Goal: Task Accomplishment & Management: Use online tool/utility

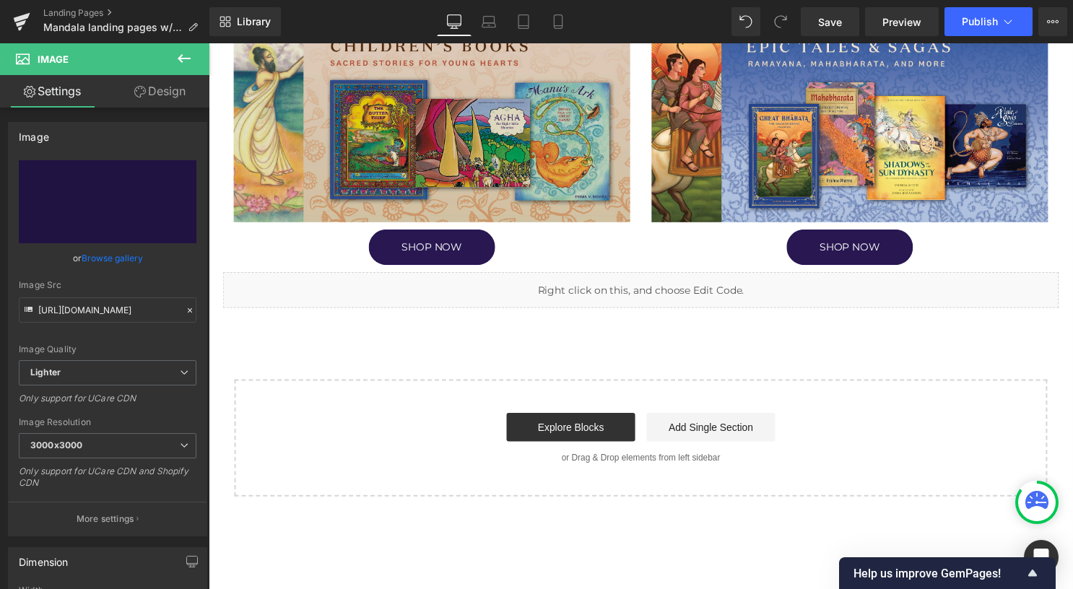
scroll to position [1083, 0]
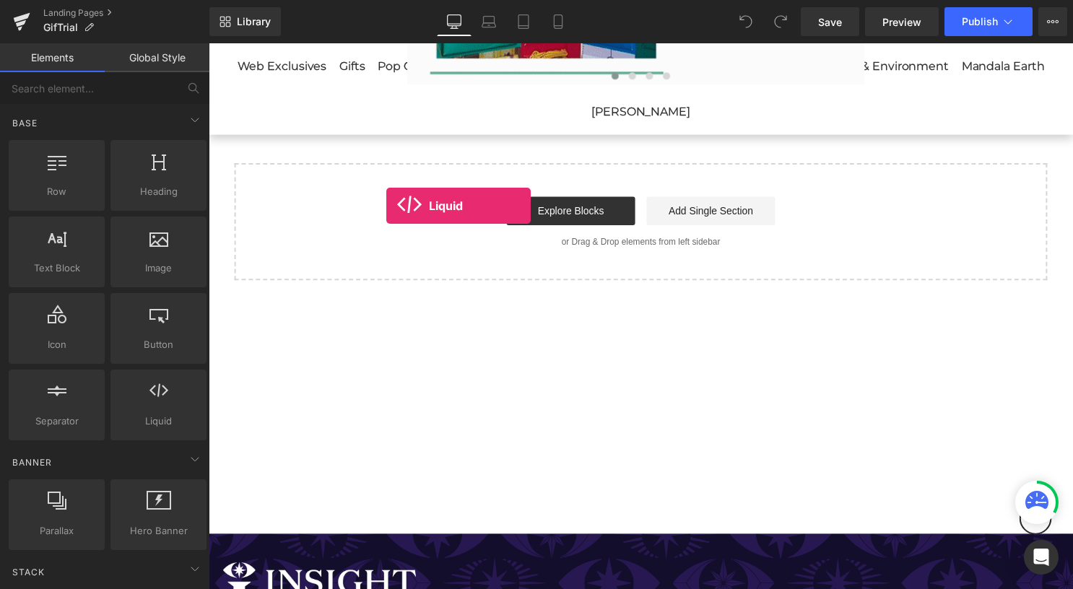
scroll to position [289, 0]
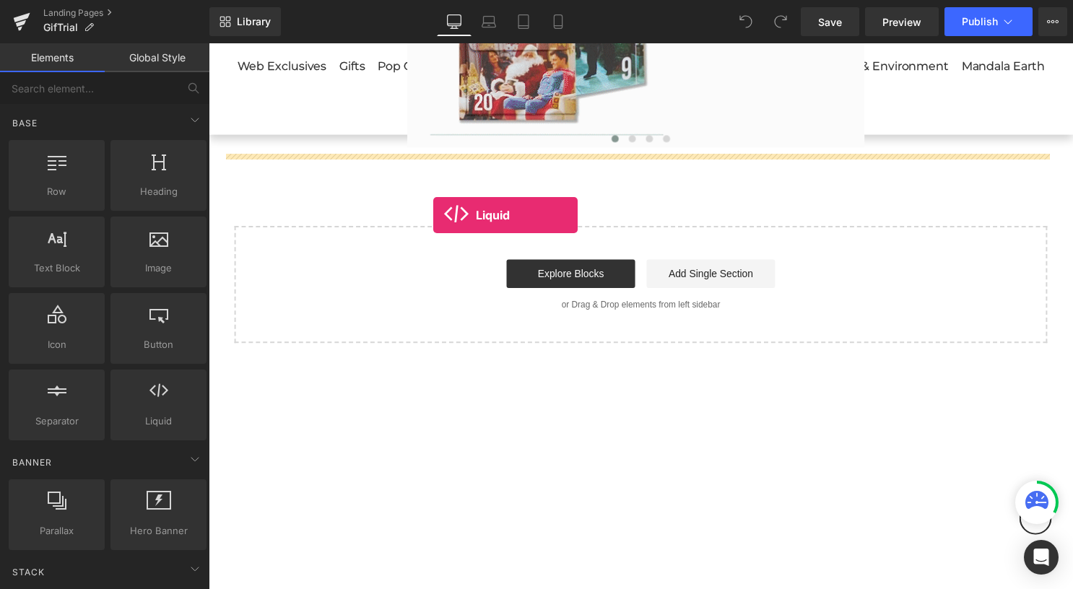
drag, startPoint x: 398, startPoint y: 407, endPoint x: 436, endPoint y: 216, distance: 195.1
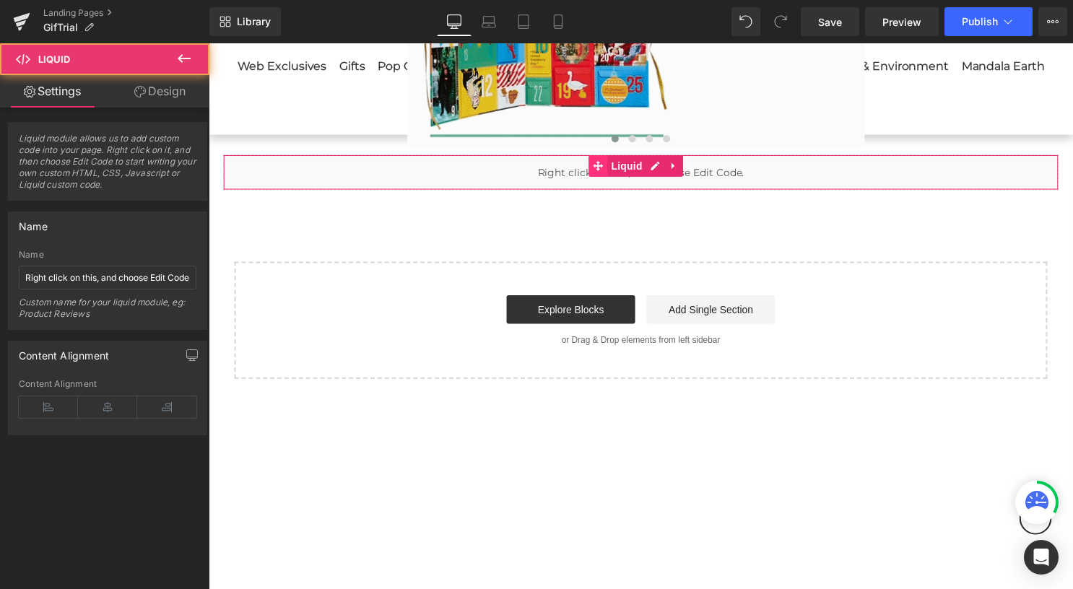
click at [602, 177] on span at bounding box center [602, 168] width 19 height 22
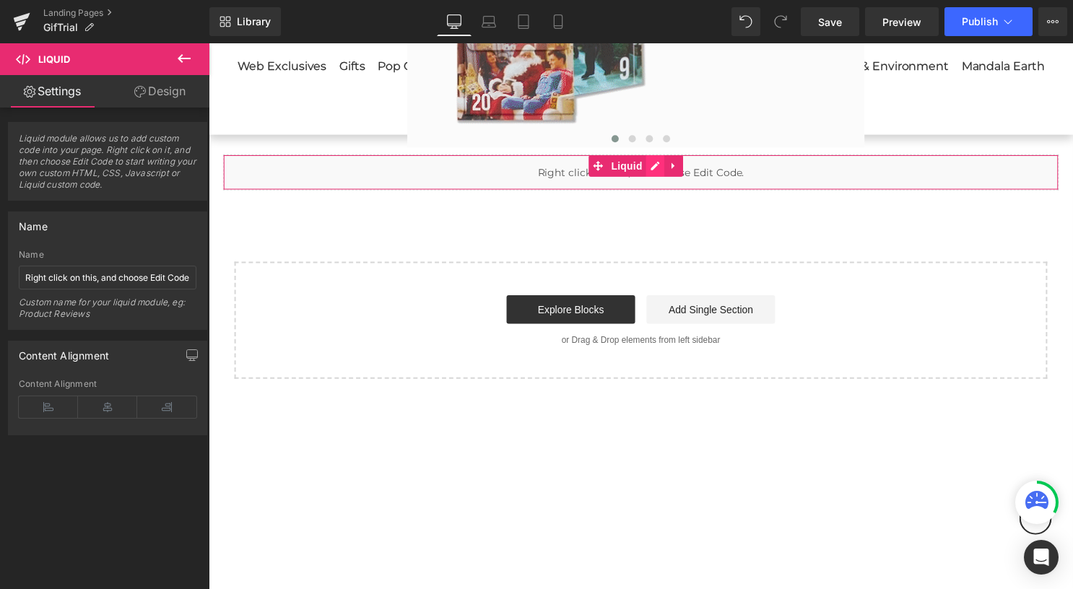
click at [660, 164] on link at bounding box center [660, 168] width 19 height 22
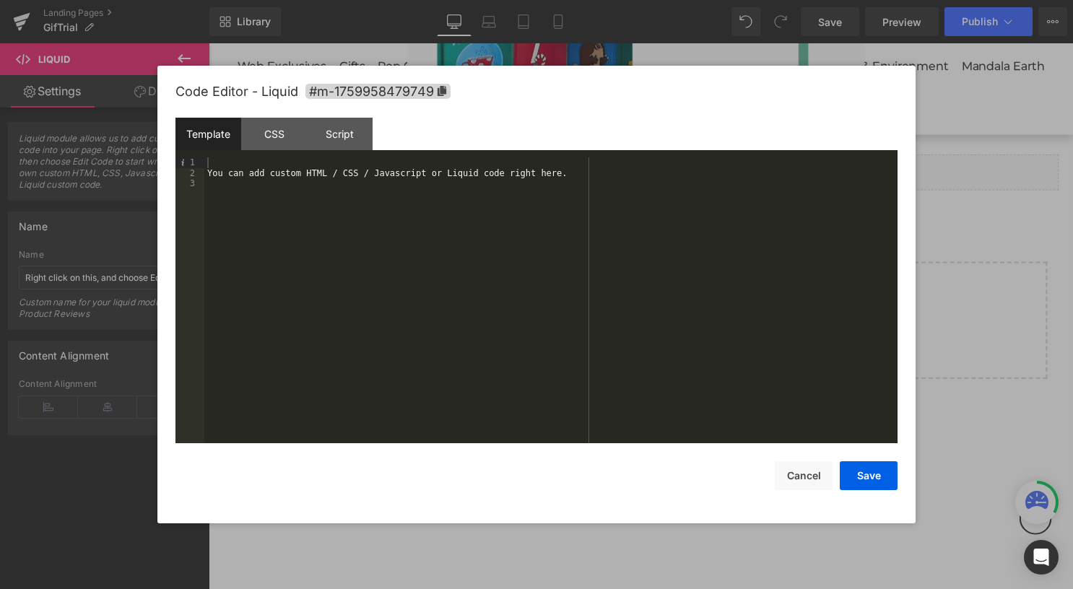
click at [303, 200] on div "You can add custom HTML / CSS / Javascript or Liquid code right here." at bounding box center [550, 310] width 693 height 307
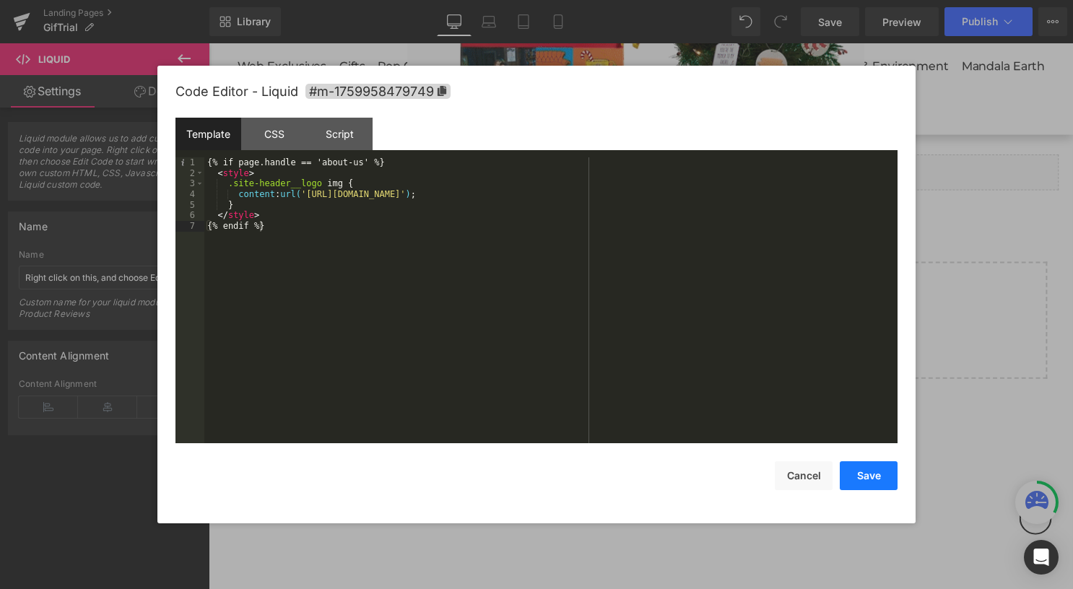
click at [869, 477] on button "Save" at bounding box center [869, 476] width 58 height 29
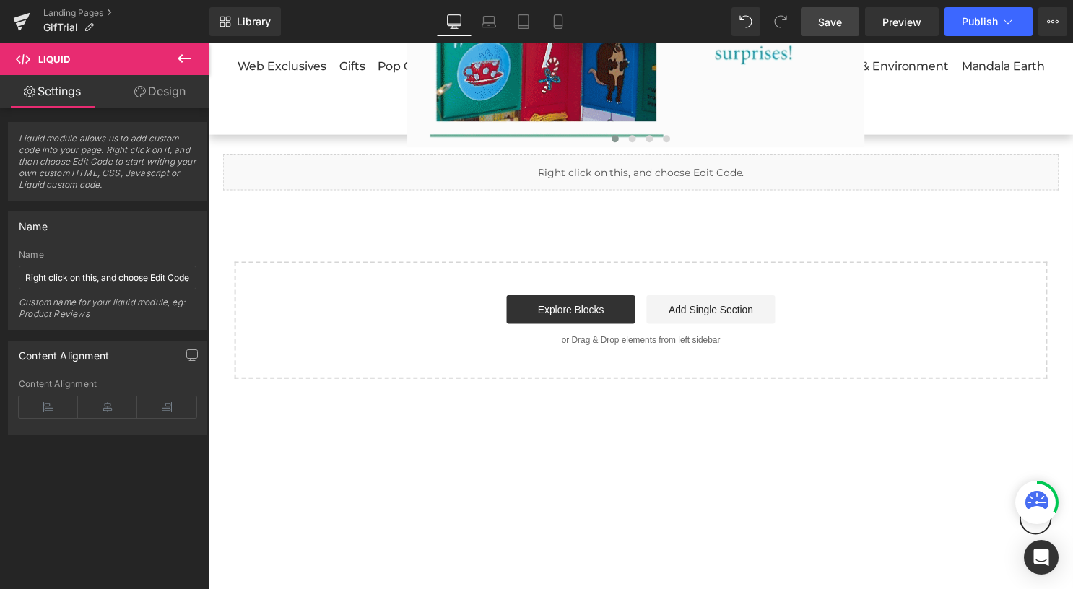
click at [831, 25] on span "Save" at bounding box center [830, 21] width 24 height 15
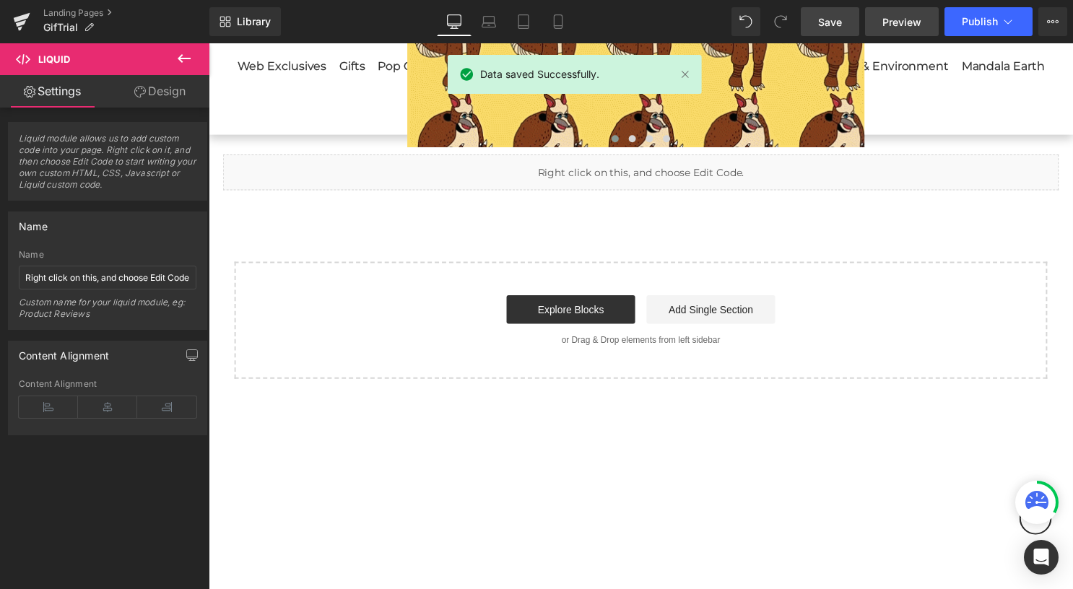
click at [903, 15] on span "Preview" at bounding box center [902, 21] width 39 height 15
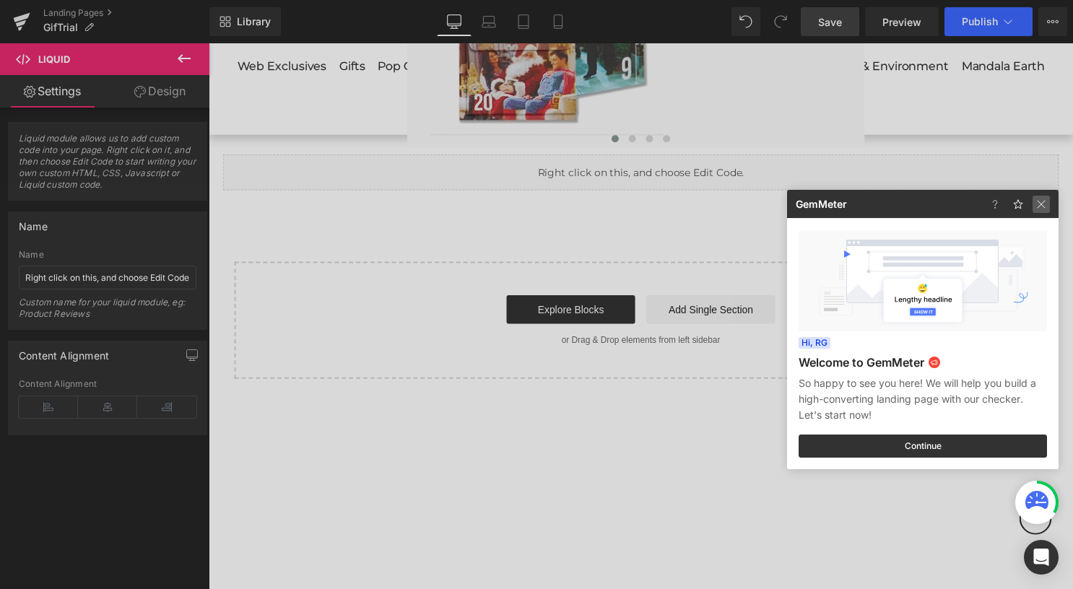
click at [1040, 207] on img at bounding box center [1041, 204] width 17 height 17
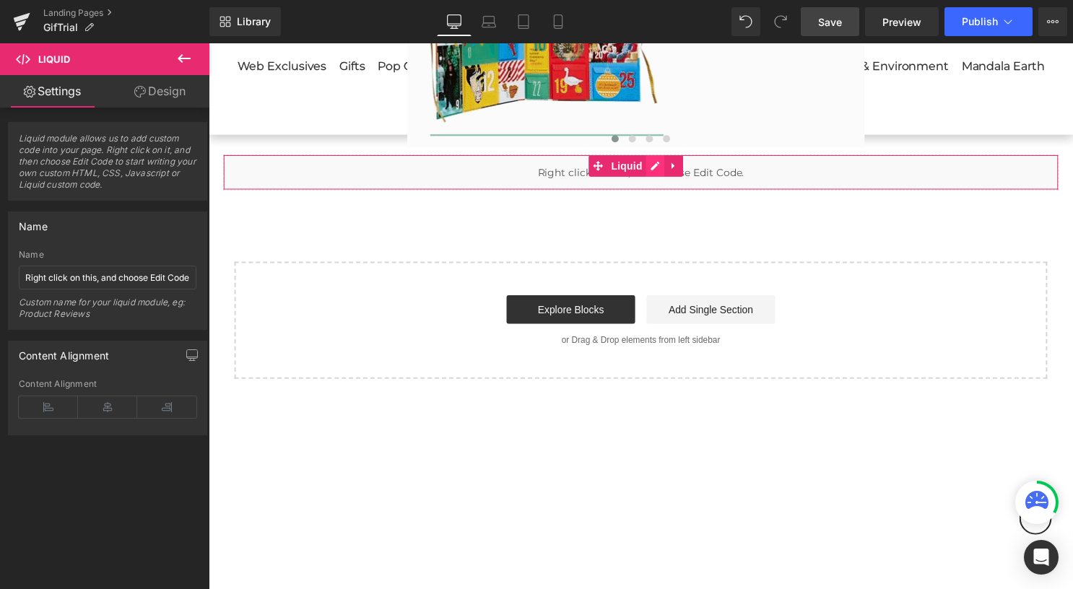
click at [655, 163] on icon at bounding box center [660, 167] width 10 height 11
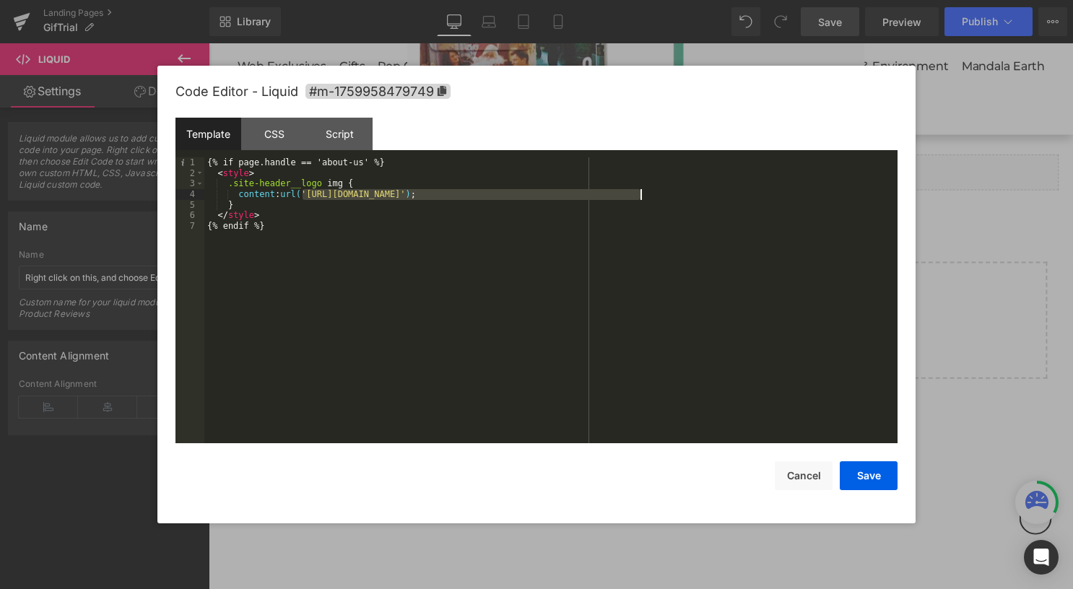
drag, startPoint x: 304, startPoint y: 195, endPoint x: 642, endPoint y: 194, distance: 338.0
click at [642, 194] on div "{% if page.handle == 'about-us' %} < style > .site-header__logo img { content :…" at bounding box center [550, 310] width 693 height 307
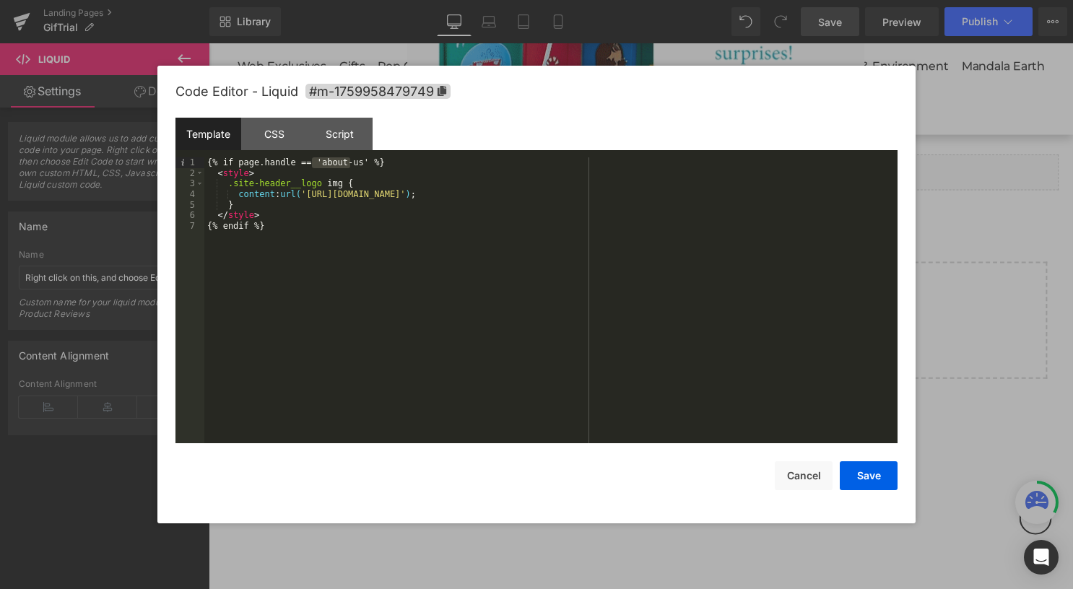
drag, startPoint x: 313, startPoint y: 162, endPoint x: 350, endPoint y: 164, distance: 37.6
click at [350, 164] on div "{% if page.handle == 'about-us' %} < style > .site-header__logo img { content :…" at bounding box center [550, 310] width 693 height 307
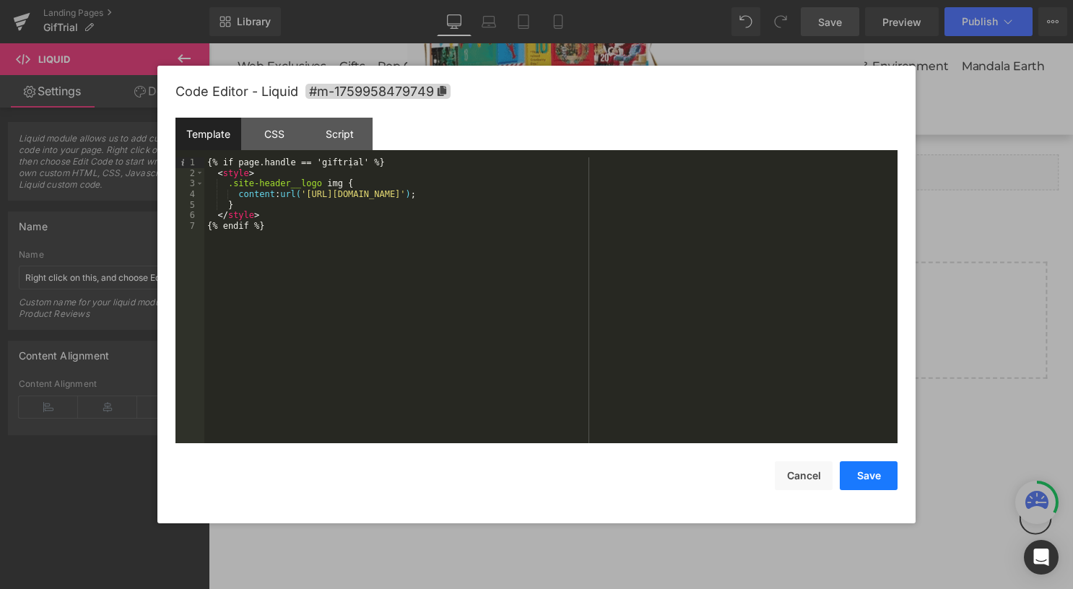
click at [863, 469] on button "Save" at bounding box center [869, 476] width 58 height 29
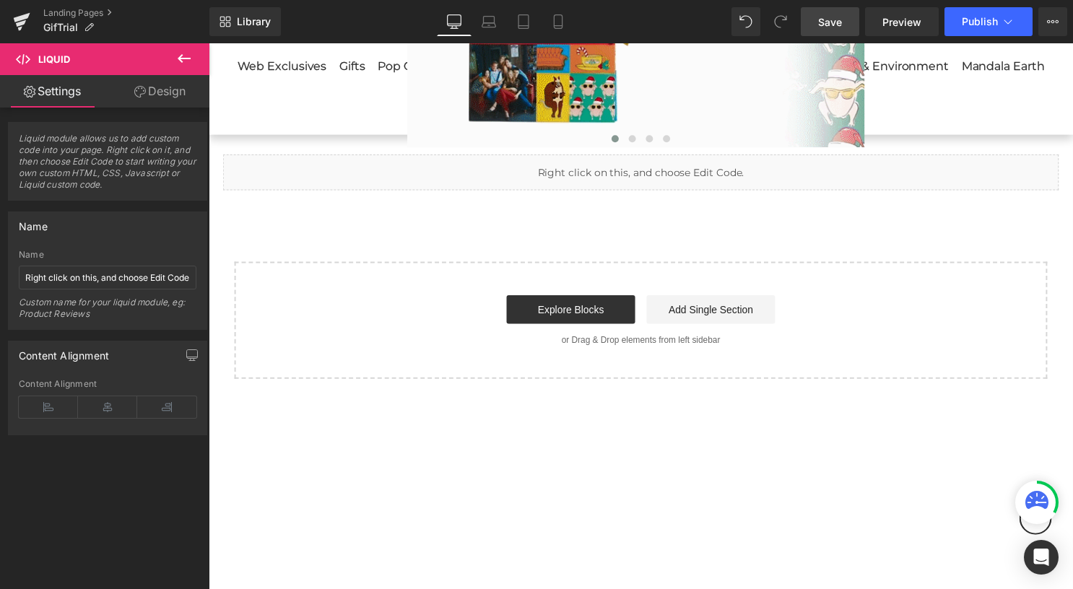
click at [831, 25] on span "Save" at bounding box center [830, 21] width 24 height 15
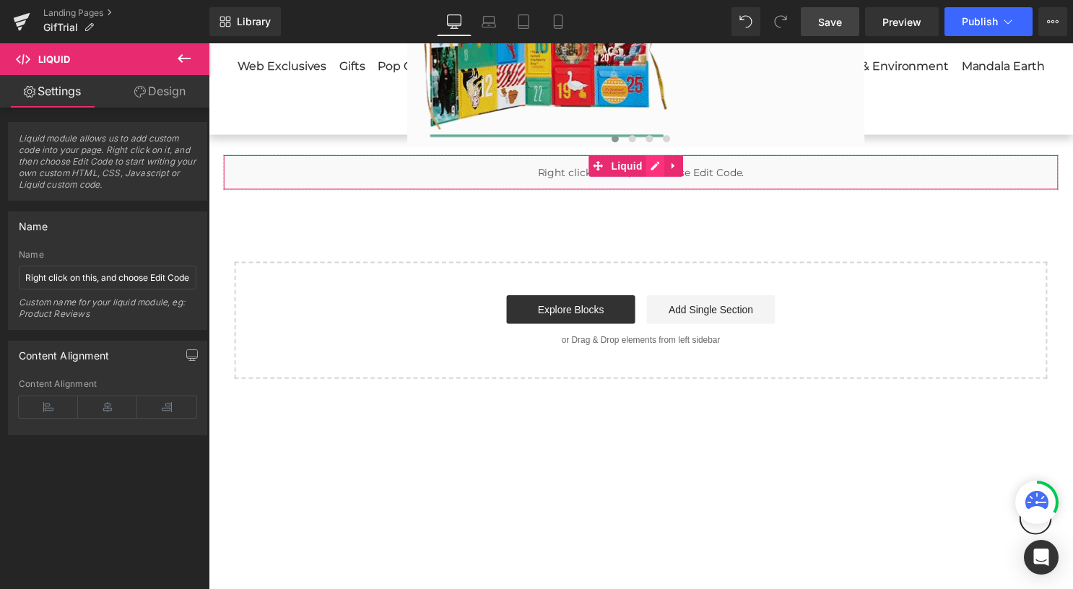
click at [660, 163] on link at bounding box center [660, 168] width 19 height 22
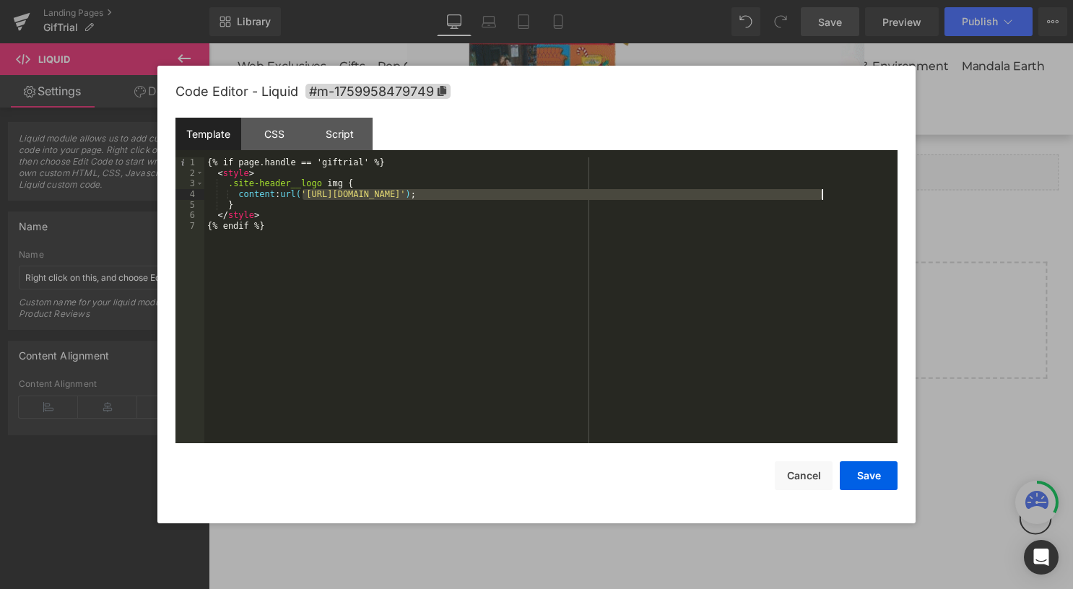
drag, startPoint x: 302, startPoint y: 194, endPoint x: 822, endPoint y: 196, distance: 520.0
click at [822, 196] on div "{% if page.handle == 'giftrial' %} < style > .site-header__logo img { content :…" at bounding box center [550, 310] width 693 height 307
click at [822, 196] on div "{% if page.handle == 'giftrial' %} < style > .site-header__logo img { content :…" at bounding box center [550, 300] width 693 height 286
drag, startPoint x: 301, startPoint y: 197, endPoint x: 825, endPoint y: 196, distance: 523.7
click at [825, 196] on div "{% if page.handle == 'giftrial' %} < style > .site-header__logo img { content :…" at bounding box center [550, 310] width 693 height 307
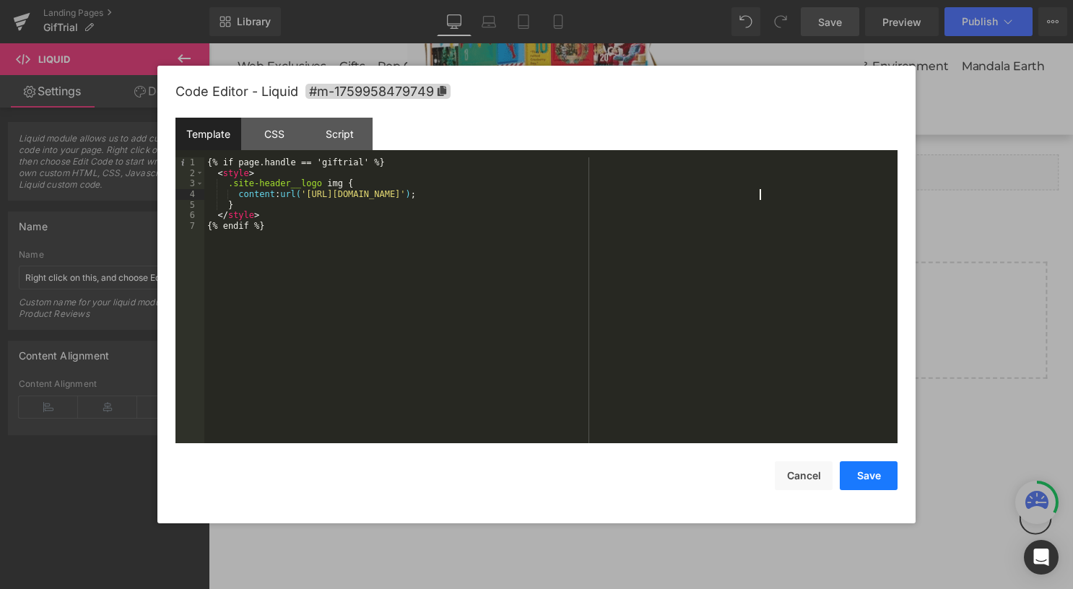
click at [871, 475] on button "Save" at bounding box center [869, 476] width 58 height 29
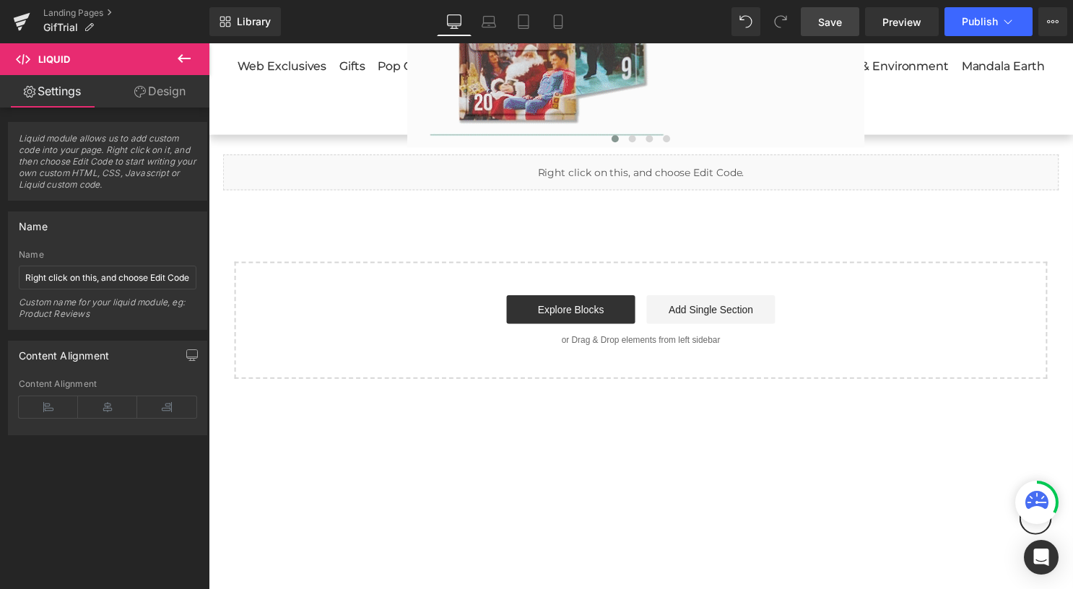
click at [847, 17] on link "Save" at bounding box center [830, 21] width 59 height 29
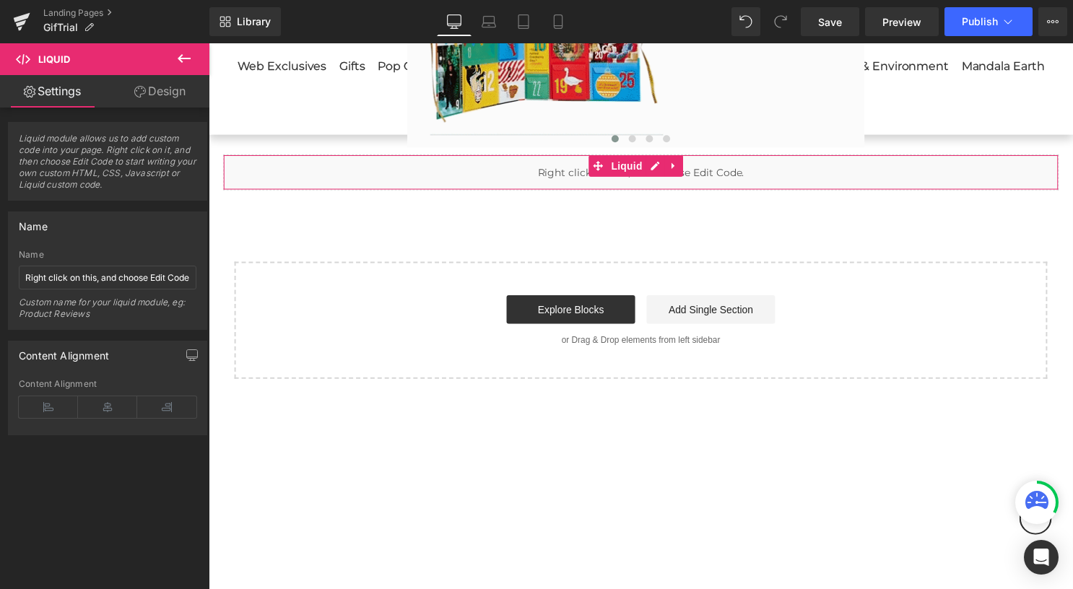
click at [680, 167] on icon at bounding box center [679, 167] width 10 height 11
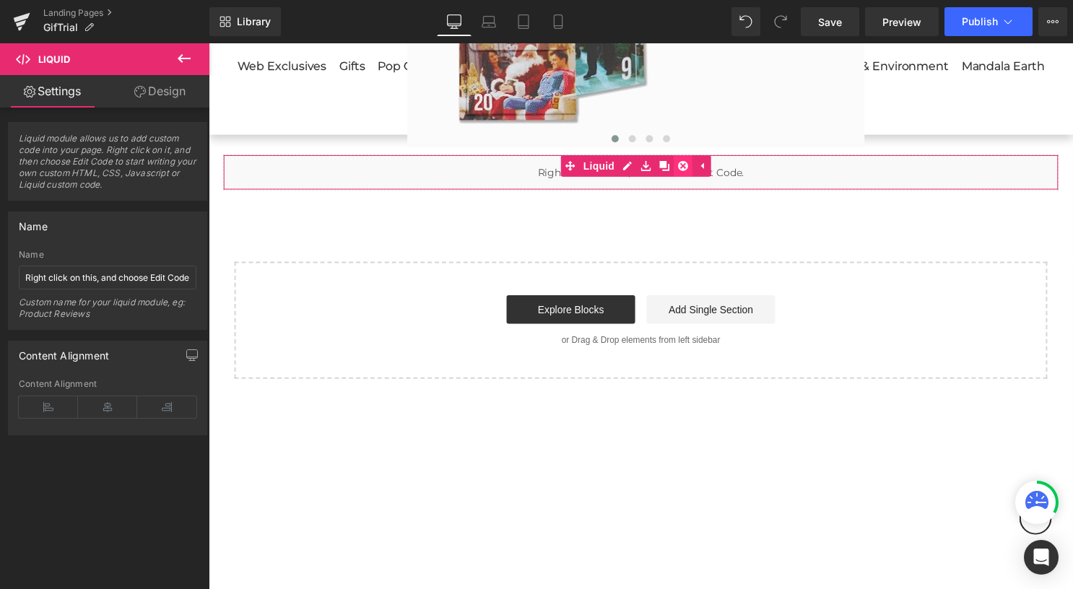
click at [690, 167] on icon at bounding box center [688, 168] width 10 height 10
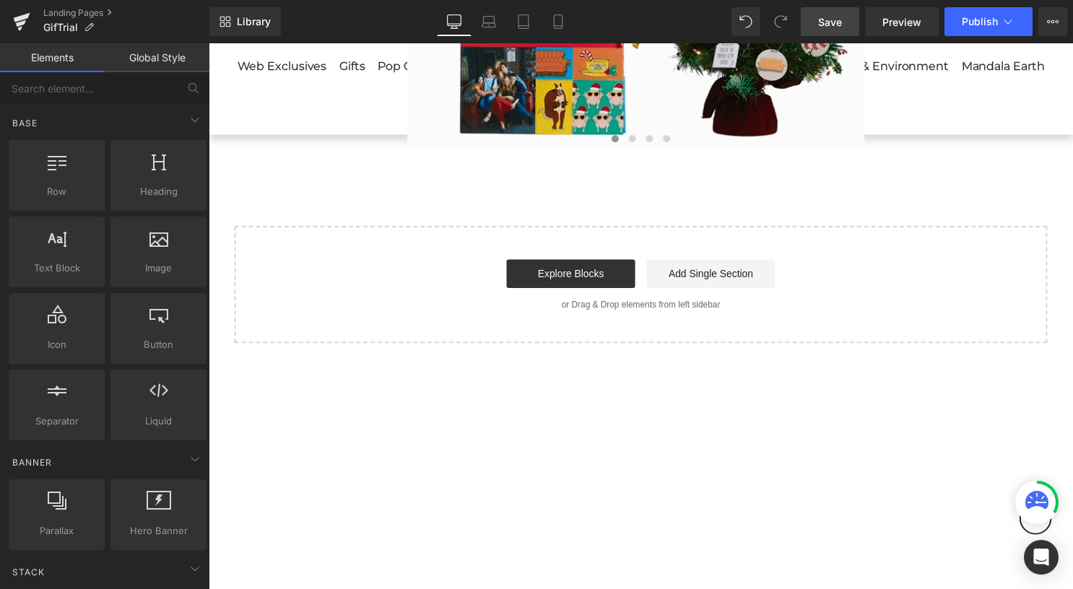
click at [842, 20] on span "Save" at bounding box center [830, 21] width 24 height 15
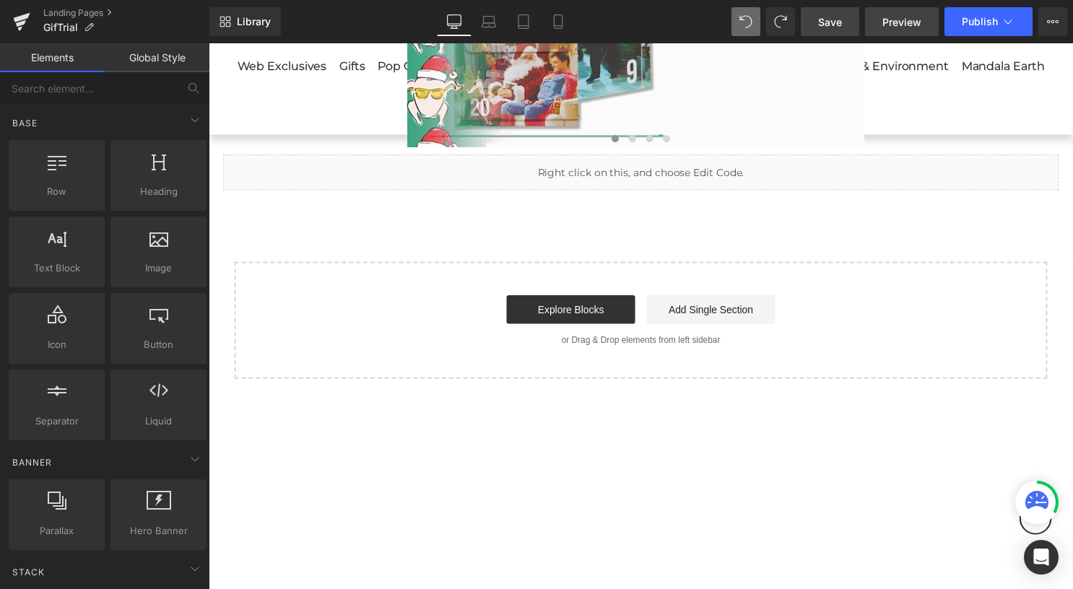
click at [910, 29] on span "Preview" at bounding box center [902, 21] width 39 height 15
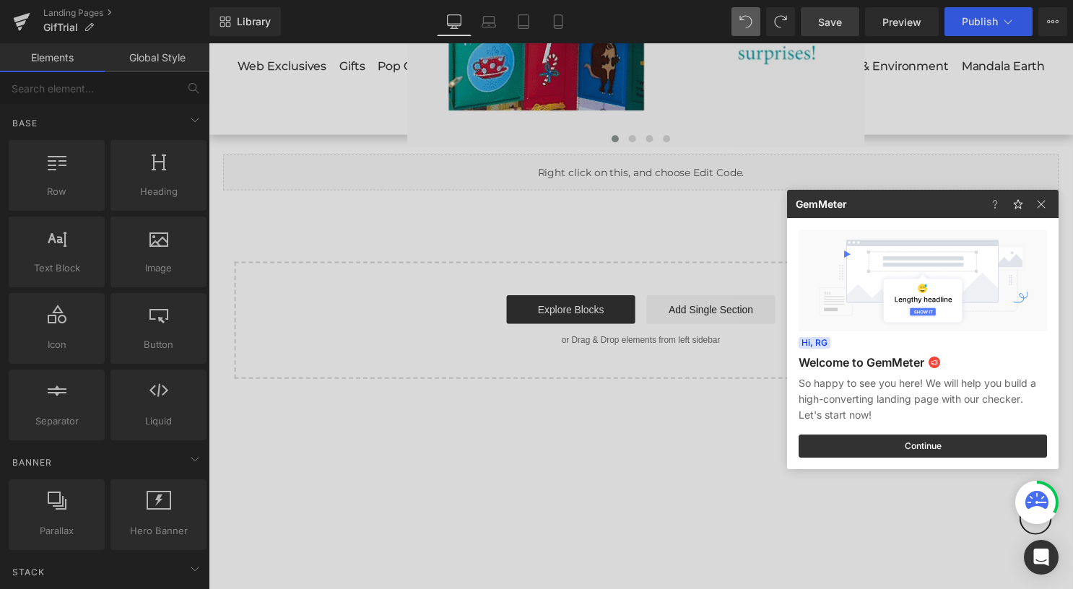
click at [745, 24] on div at bounding box center [536, 294] width 1073 height 589
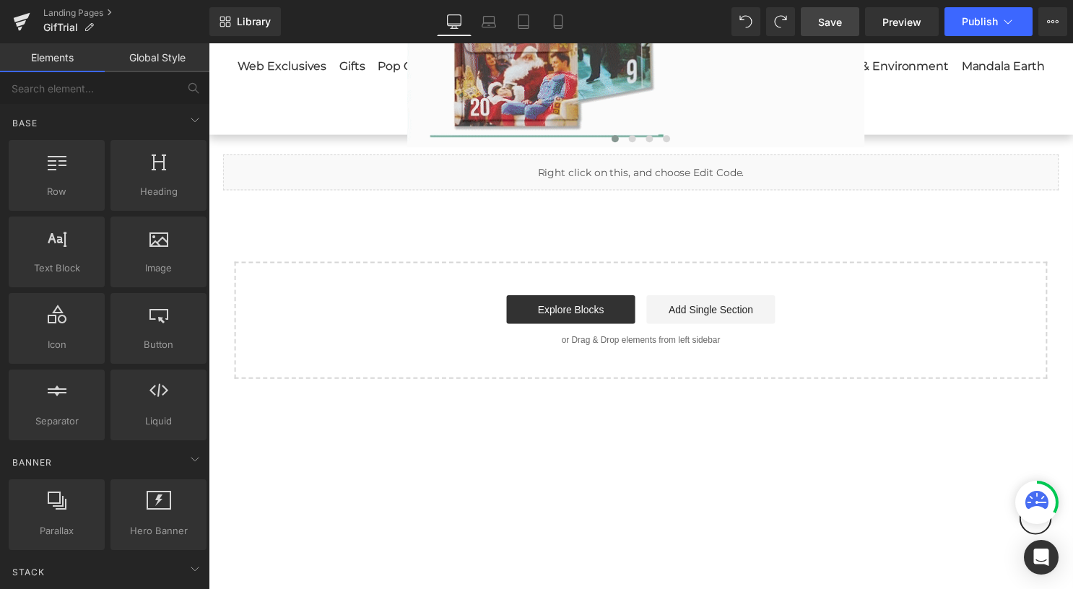
click at [663, 166] on ul "Liquid" at bounding box center [641, 167] width 76 height 17
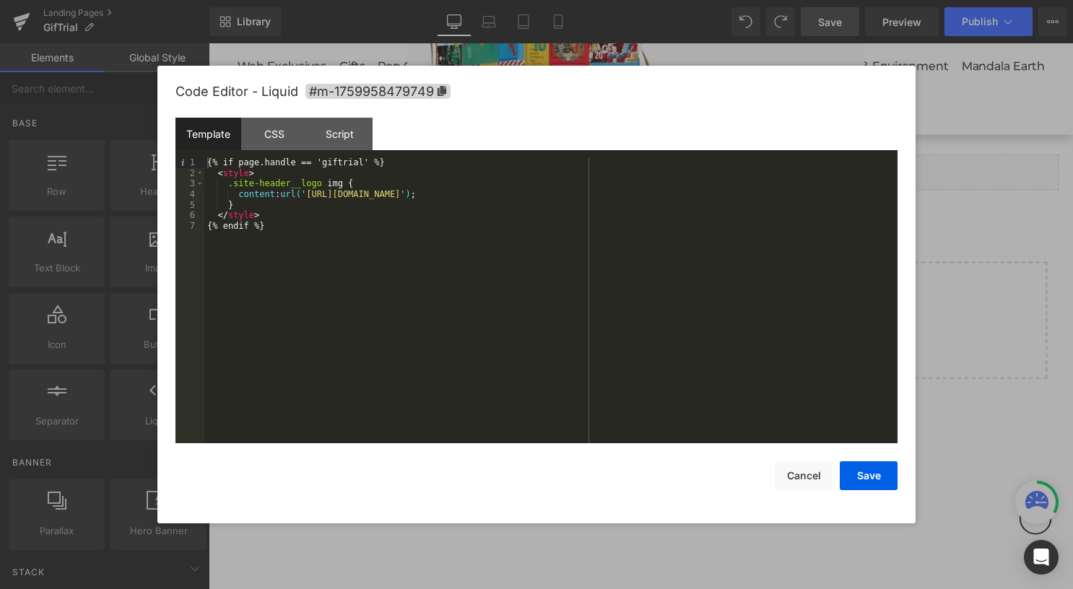
drag, startPoint x: 750, startPoint y: 22, endPoint x: 584, endPoint y: 14, distance: 166.3
click at [750, 22] on div at bounding box center [536, 294] width 1073 height 589
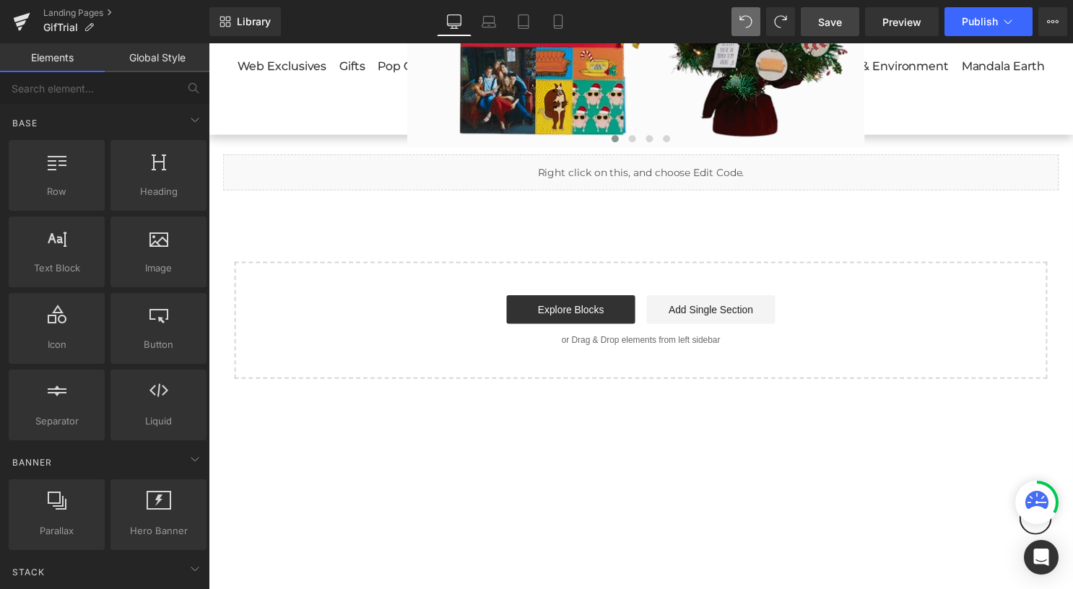
click at [662, 170] on ul "Liquid" at bounding box center [641, 167] width 76 height 17
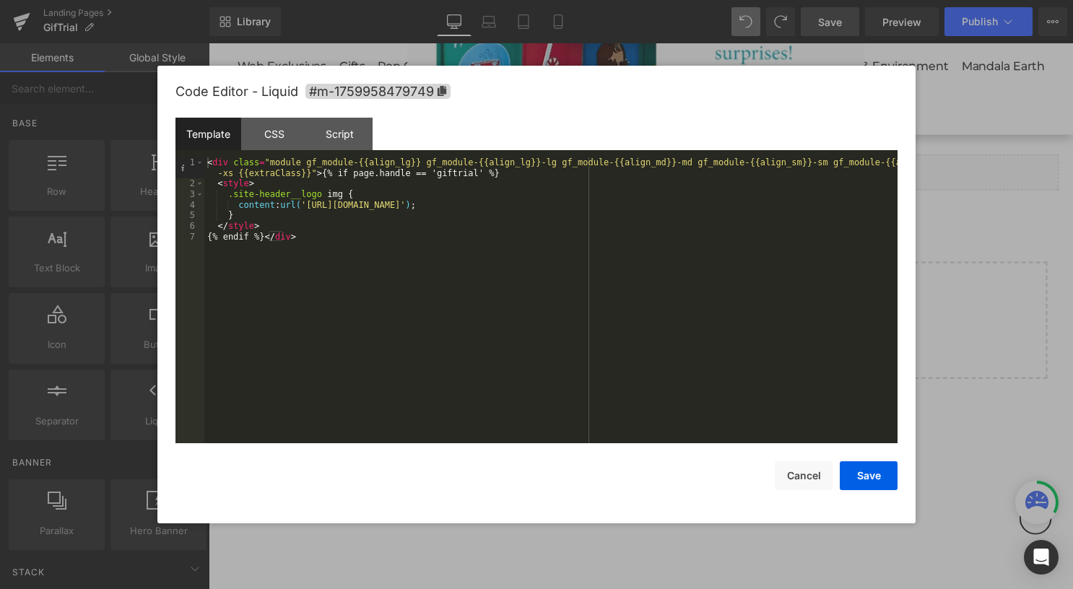
click at [942, 208] on div at bounding box center [536, 294] width 1073 height 589
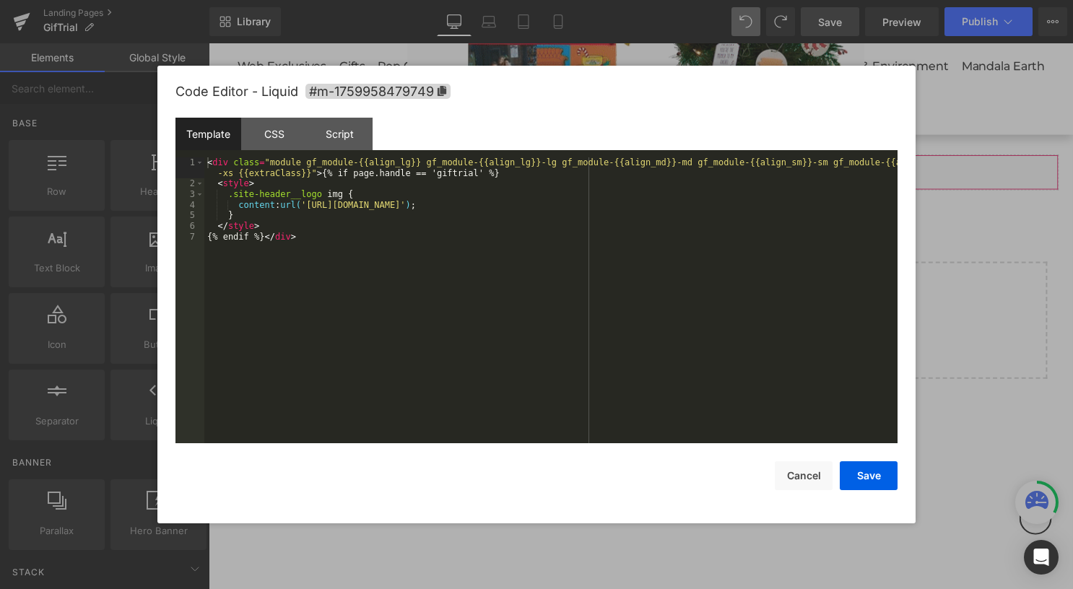
click at [655, 169] on icon at bounding box center [660, 167] width 10 height 11
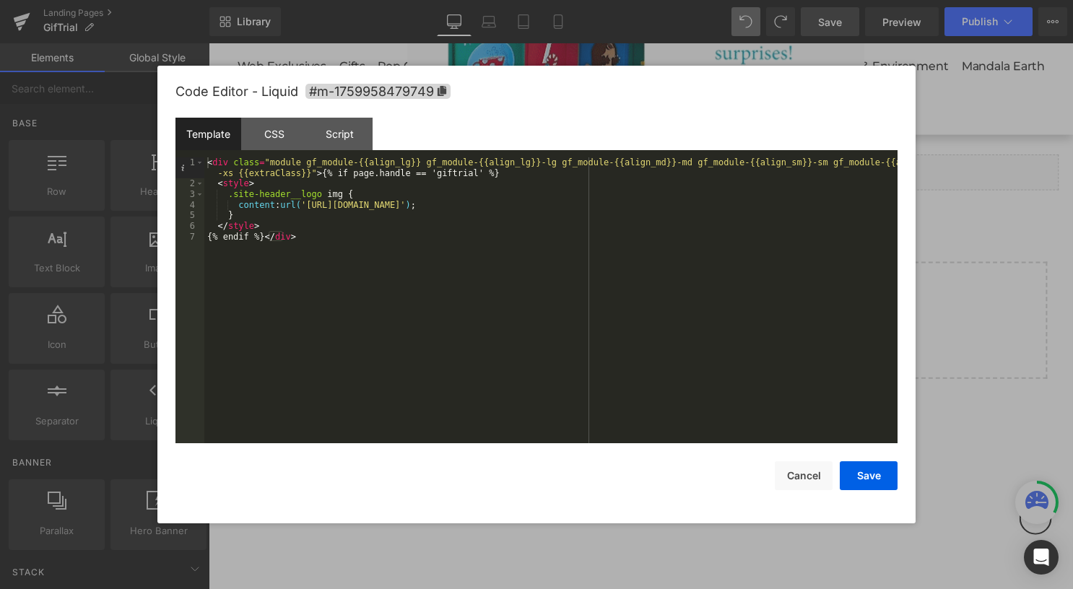
click at [927, 203] on div at bounding box center [536, 294] width 1073 height 589
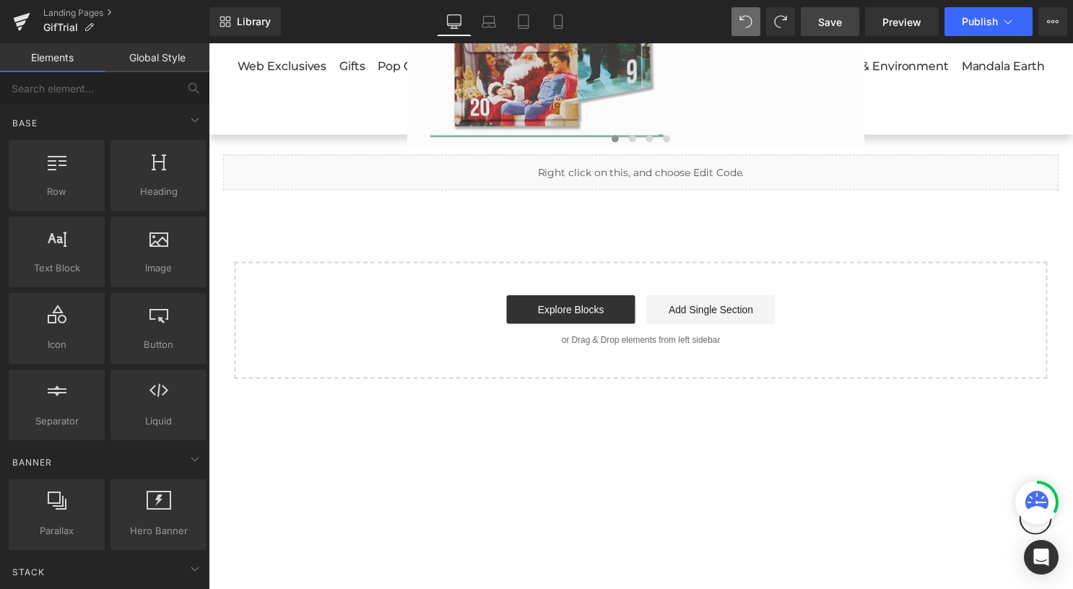
click at [829, 23] on span "Save" at bounding box center [830, 21] width 24 height 15
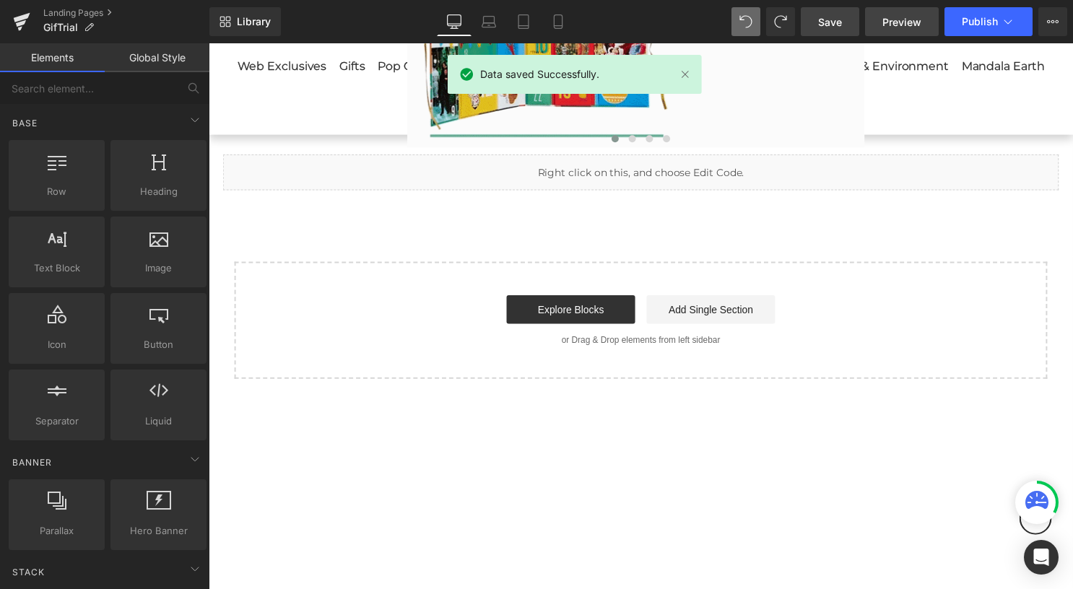
click at [896, 21] on span "Preview" at bounding box center [902, 21] width 39 height 15
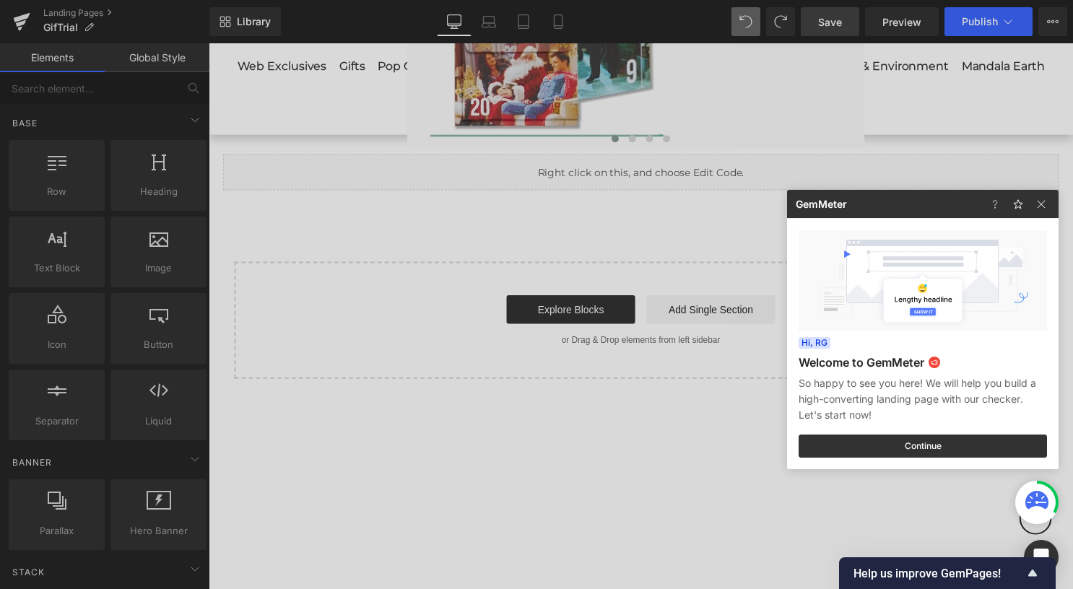
drag, startPoint x: 649, startPoint y: 178, endPoint x: 446, endPoint y: 136, distance: 207.2
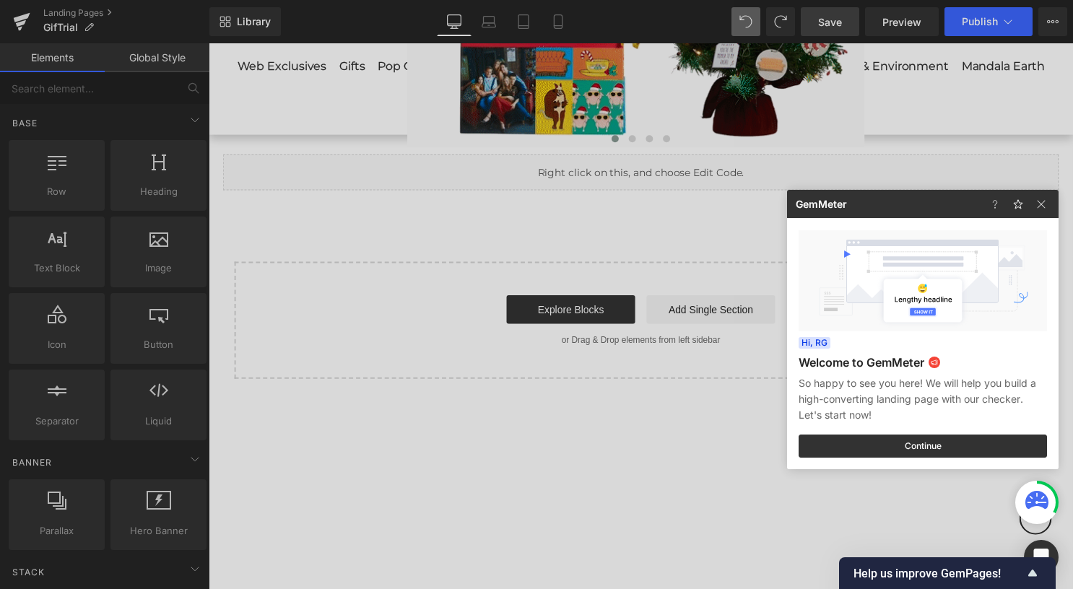
click at [650, 178] on div at bounding box center [536, 294] width 1073 height 589
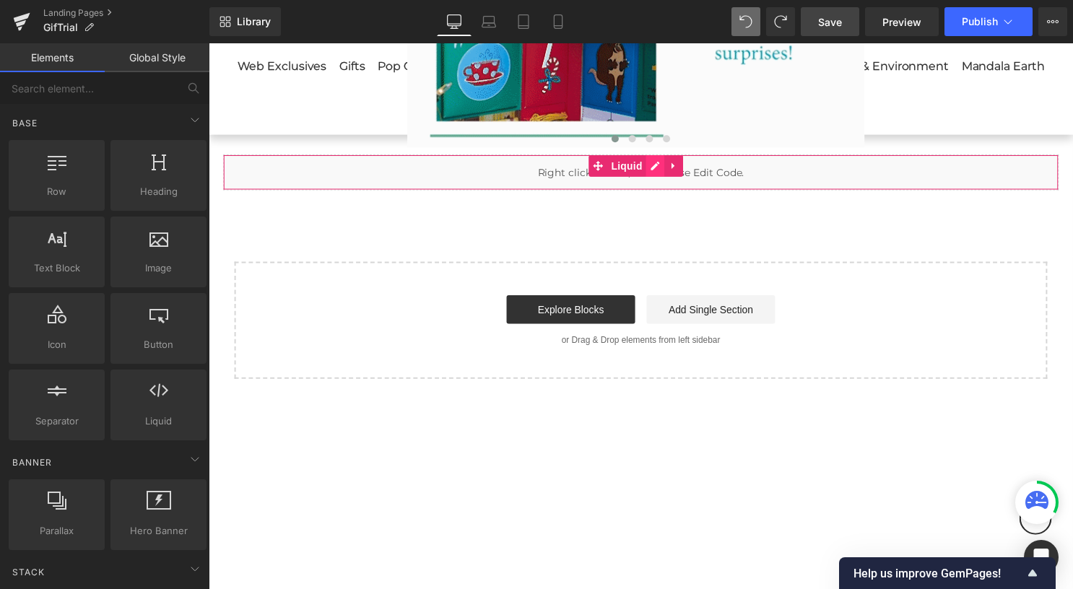
click at [659, 168] on link at bounding box center [660, 168] width 19 height 22
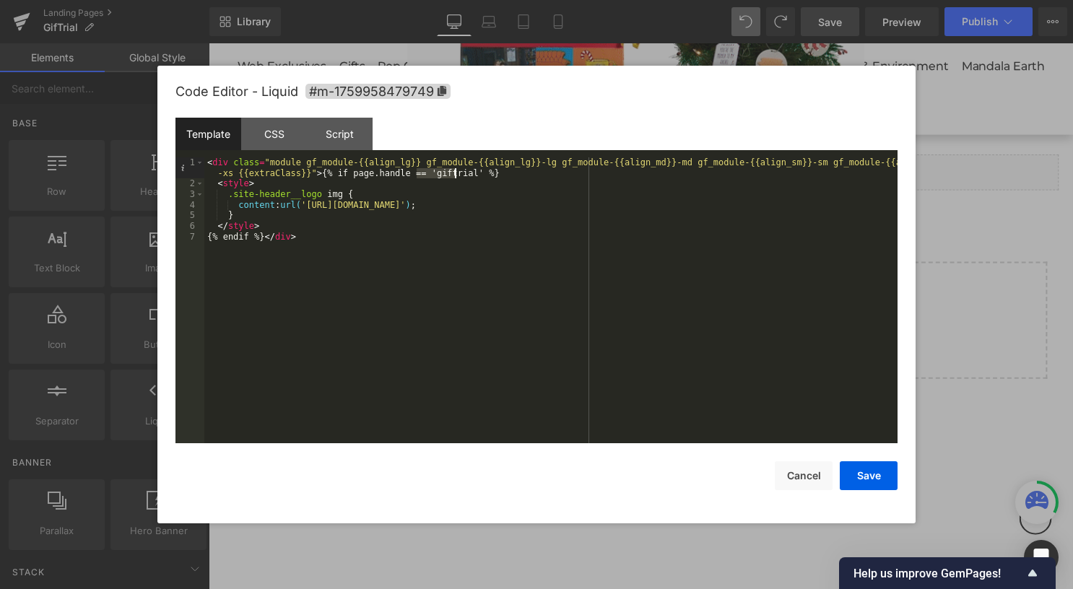
drag, startPoint x: 419, startPoint y: 173, endPoint x: 454, endPoint y: 173, distance: 34.7
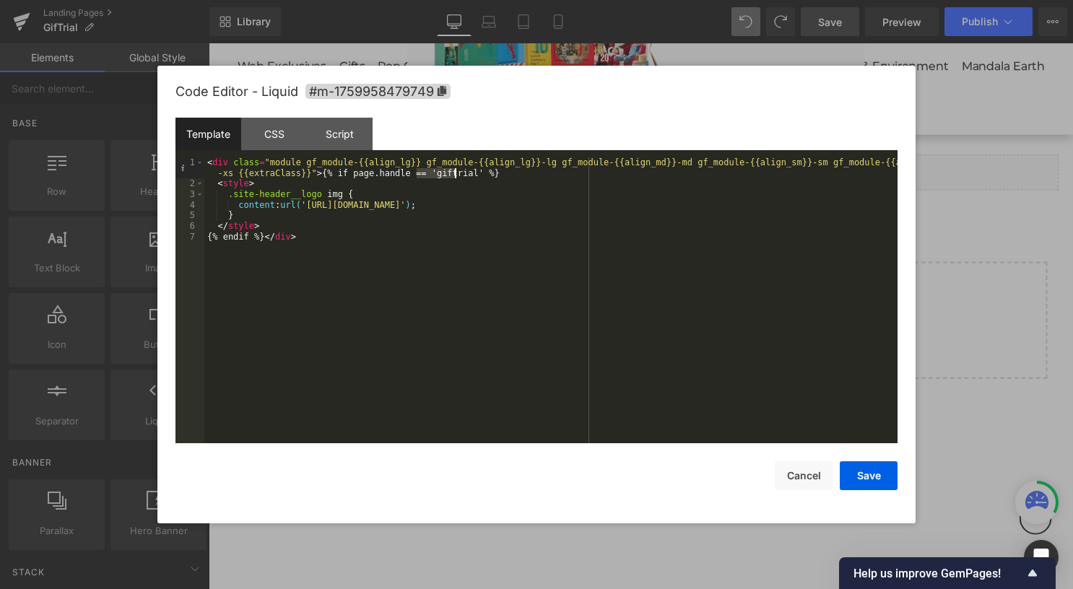
click at [454, 173] on div "< div class = "module gf_module-{{align_lg}} gf_module-{{align_lg}}-lg gf_modul…" at bounding box center [550, 316] width 693 height 318
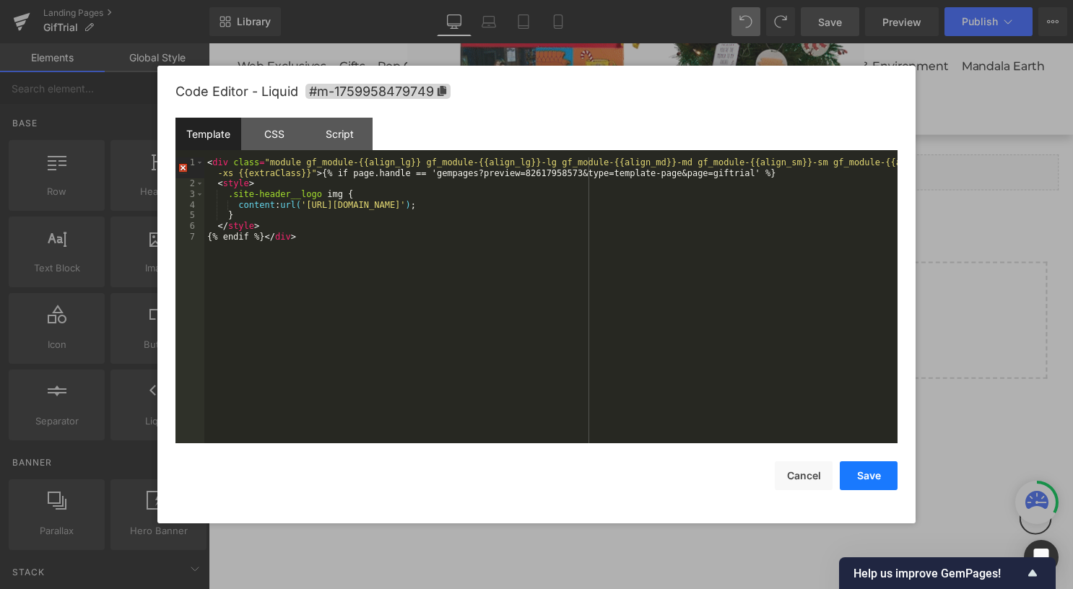
click at [862, 475] on button "Save" at bounding box center [869, 476] width 58 height 29
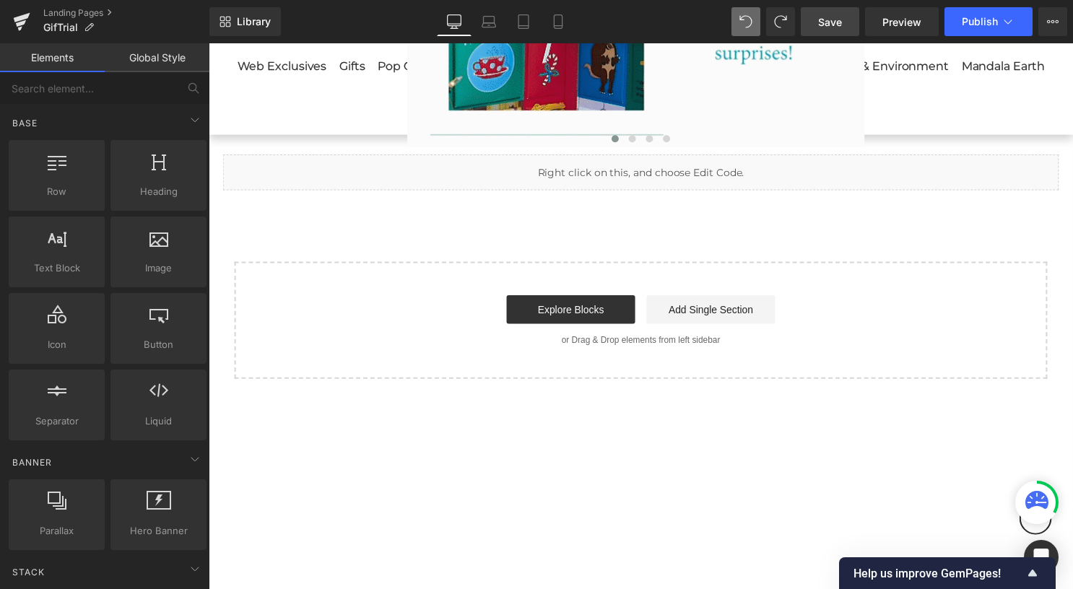
click at [841, 14] on span "Save" at bounding box center [830, 21] width 24 height 15
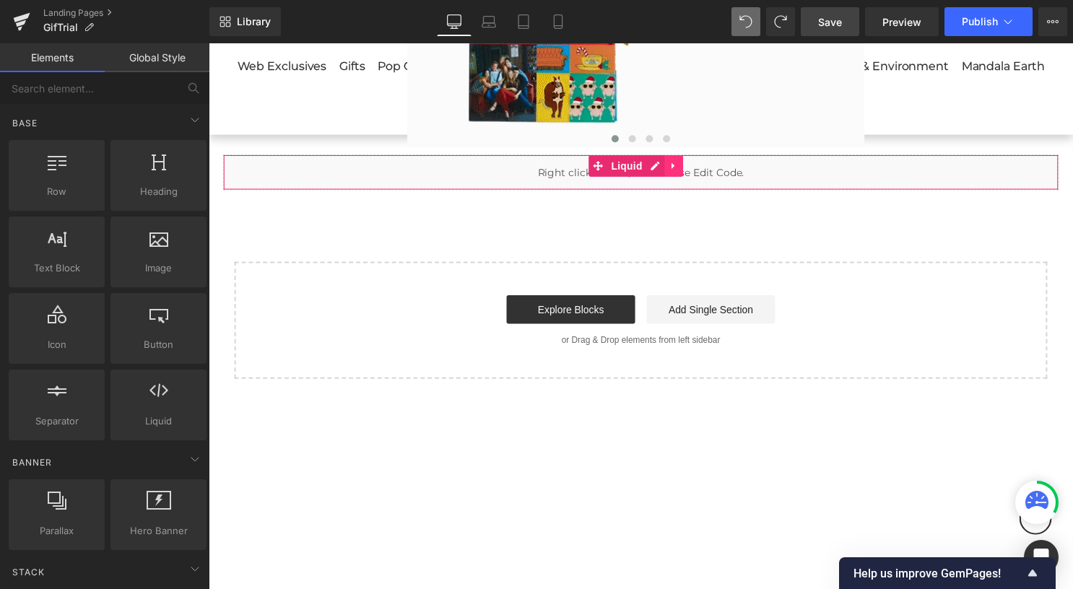
click at [683, 168] on icon at bounding box center [679, 167] width 10 height 11
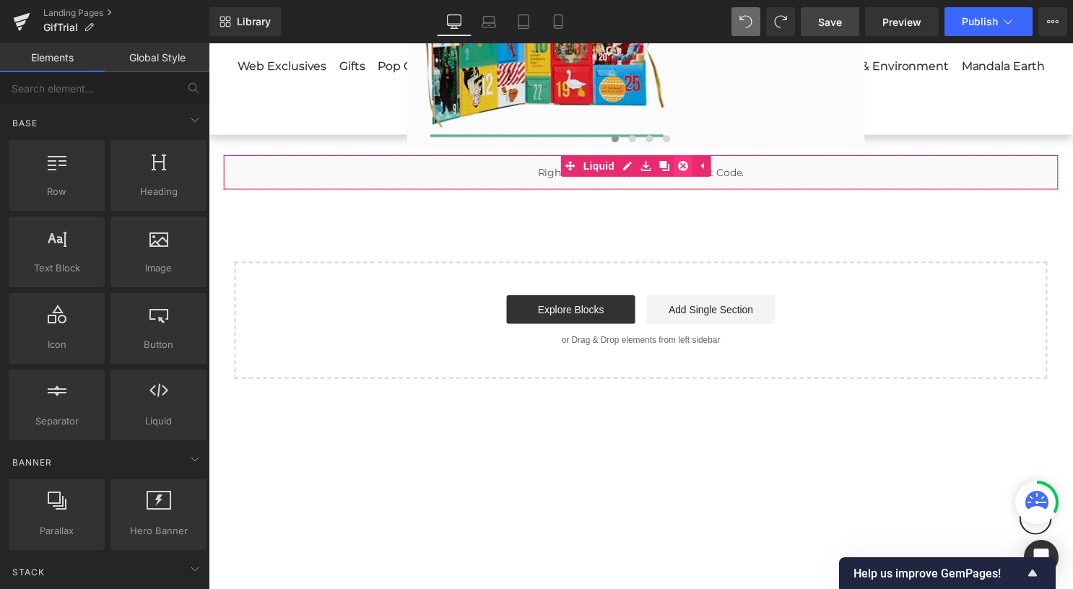
click at [688, 167] on icon at bounding box center [688, 168] width 10 height 10
